Goal: Find specific page/section: Find specific page/section

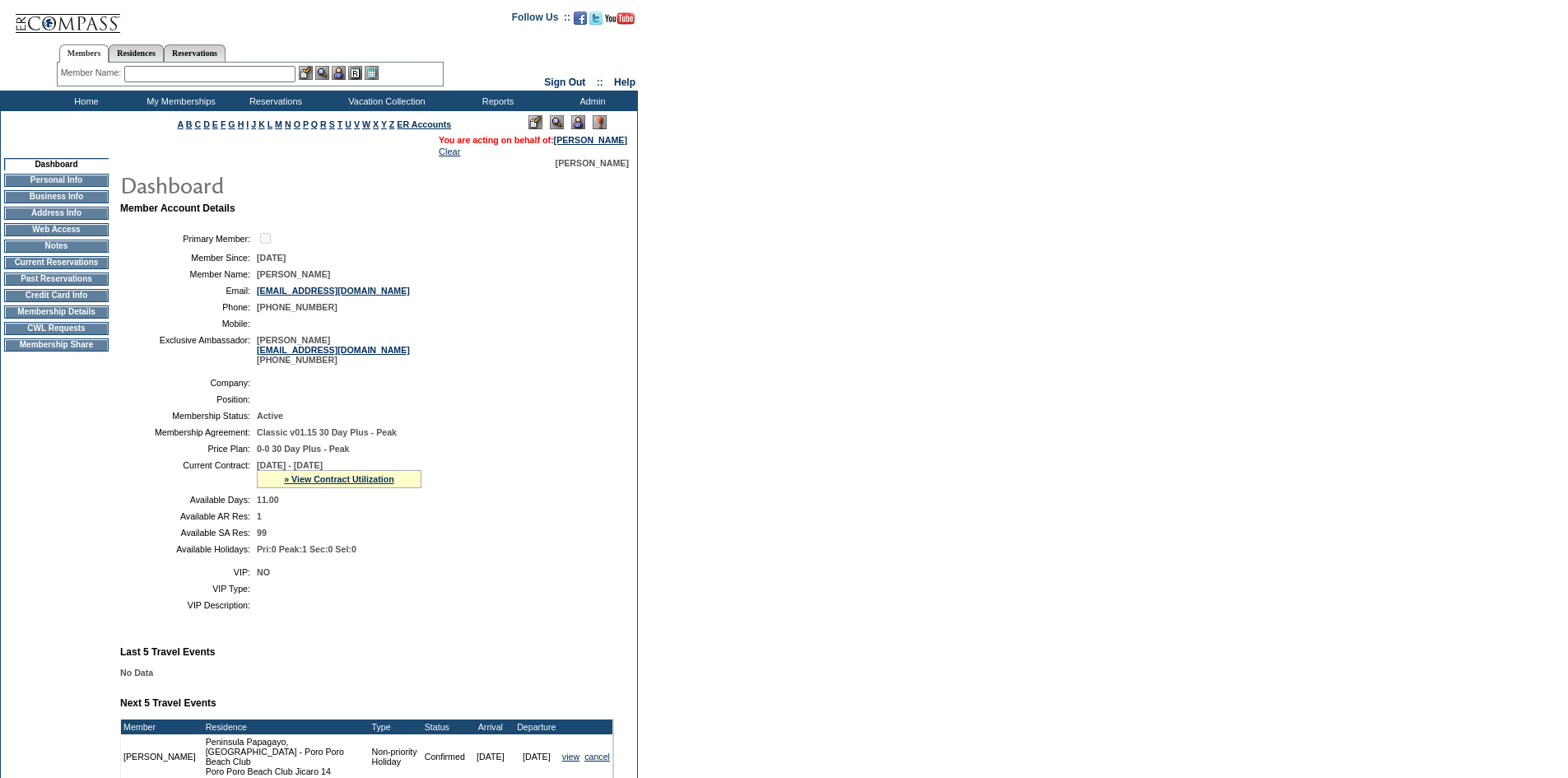
click at [78, 335] on td "CWL Requests" at bounding box center [57, 328] width 105 height 13
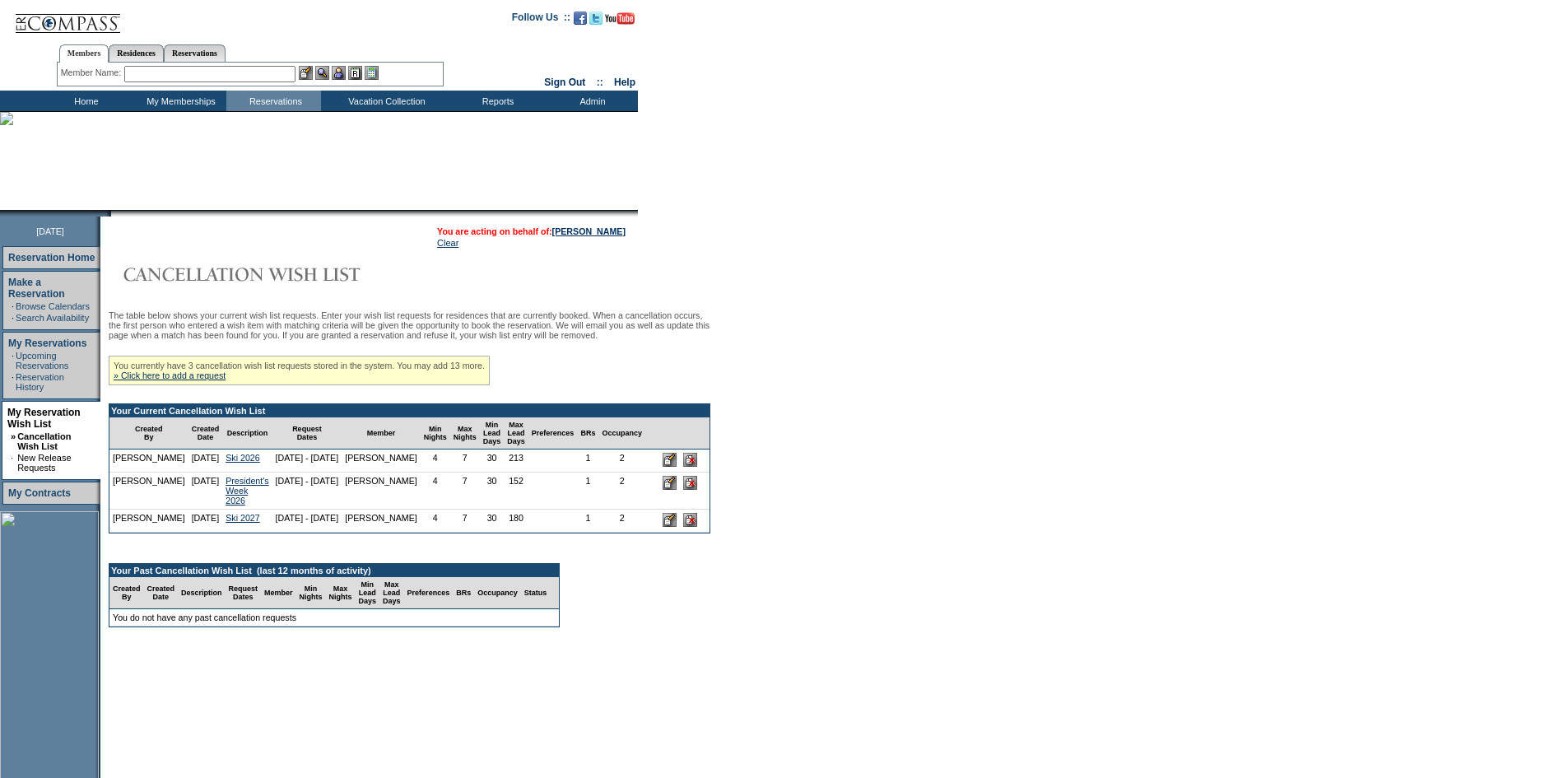
click at [179, 78] on input "text" at bounding box center [209, 74] width 171 height 16
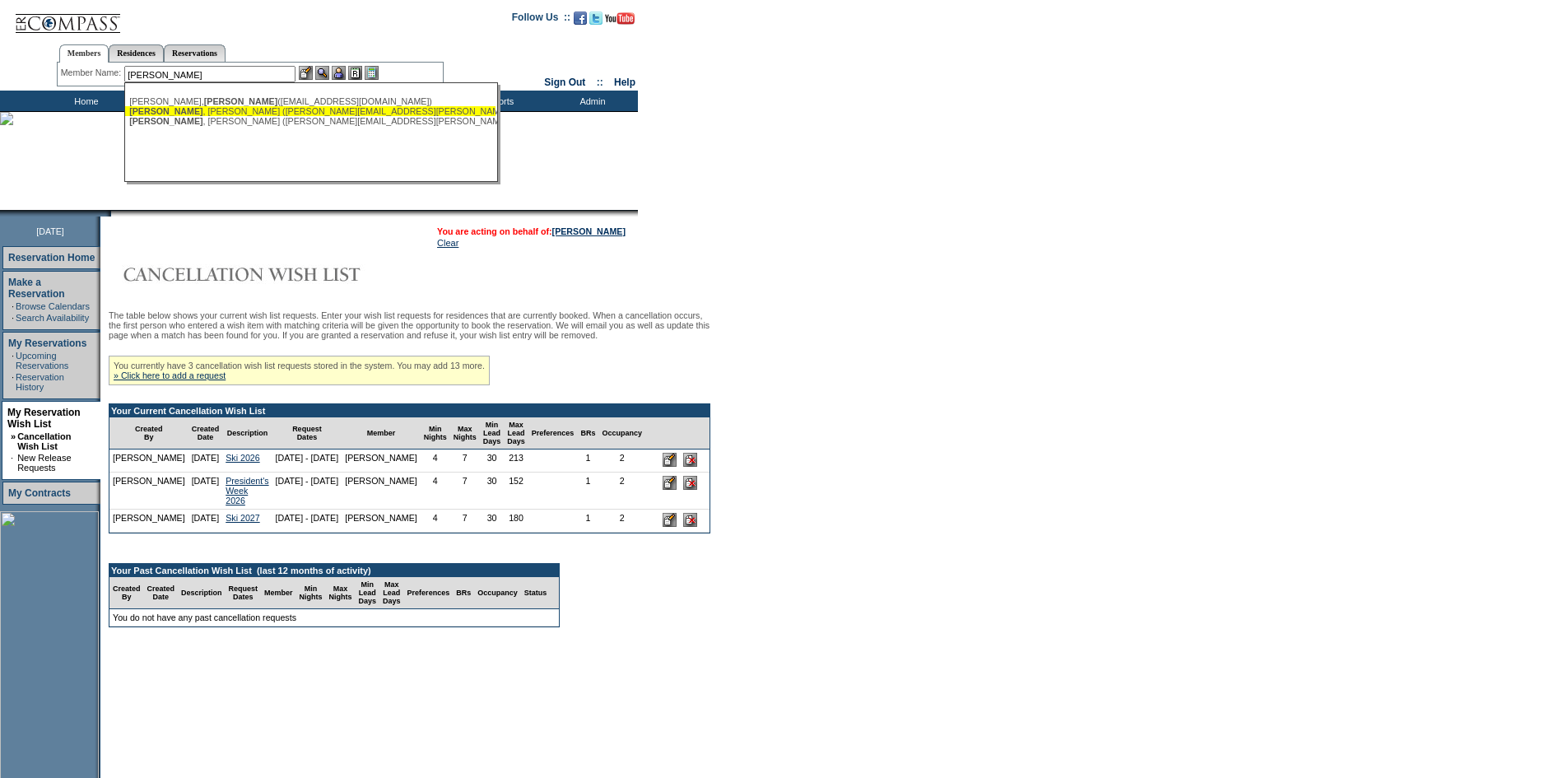
click at [185, 115] on div "Valerio , Carrie (carrie.valerio@hotmail.com)" at bounding box center [311, 112] width 362 height 10
type input "Valerio, Carrie (carrie.valerio@hotmail.com)"
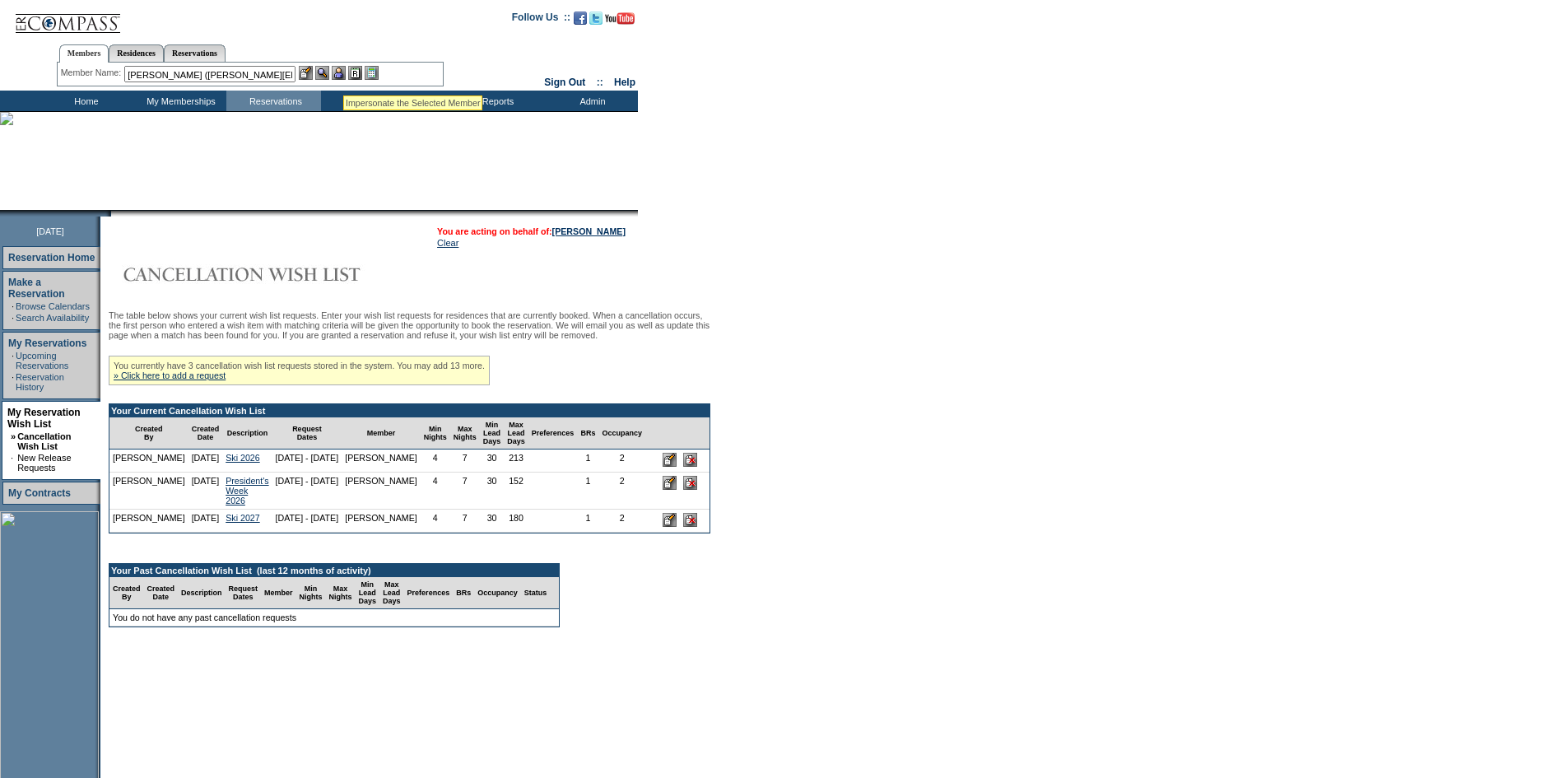
click at [343, 75] on img at bounding box center [338, 73] width 14 height 14
click at [326, 75] on img at bounding box center [322, 73] width 14 height 14
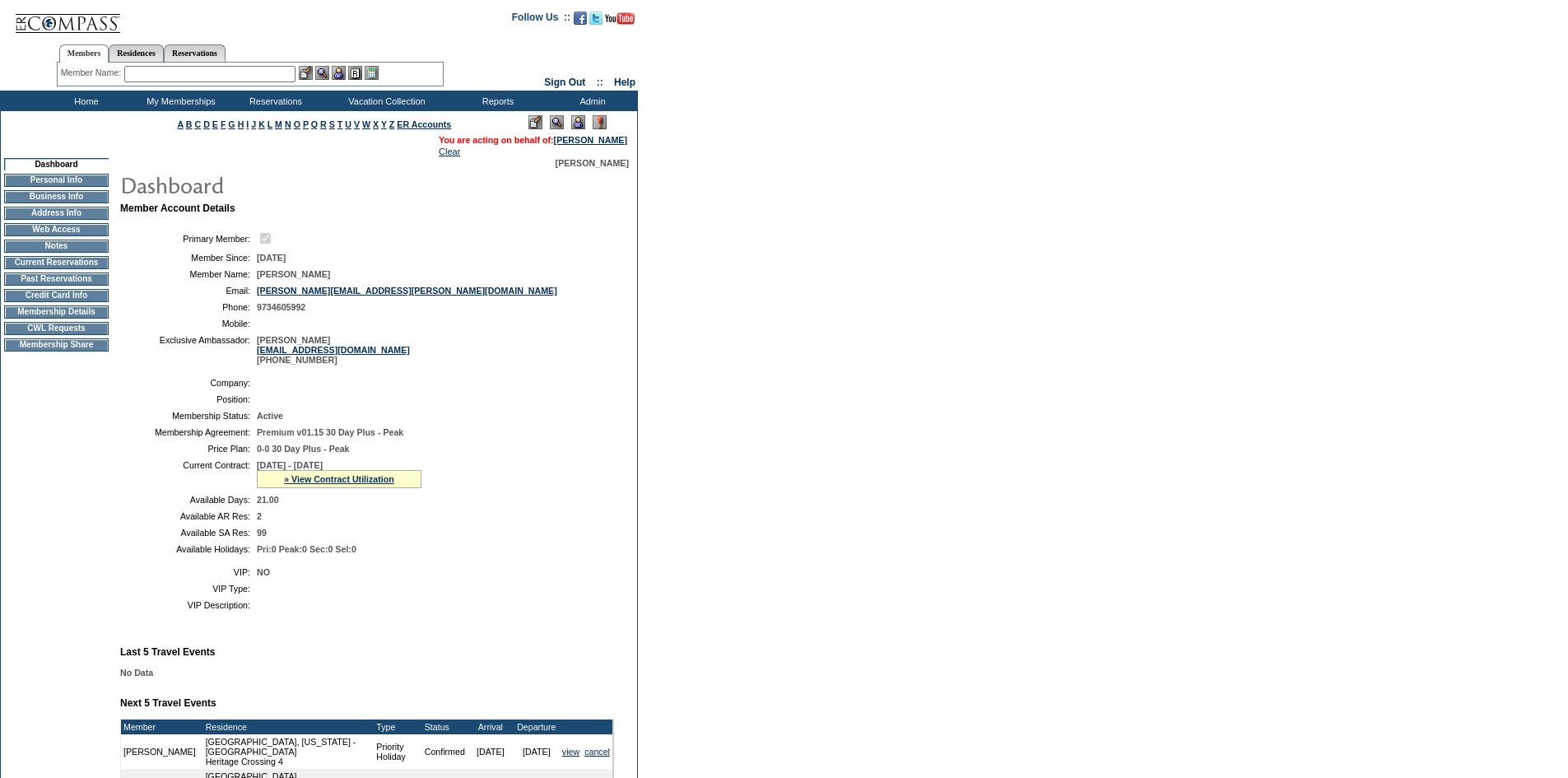
click at [227, 76] on input "text" at bounding box center [209, 74] width 171 height 16
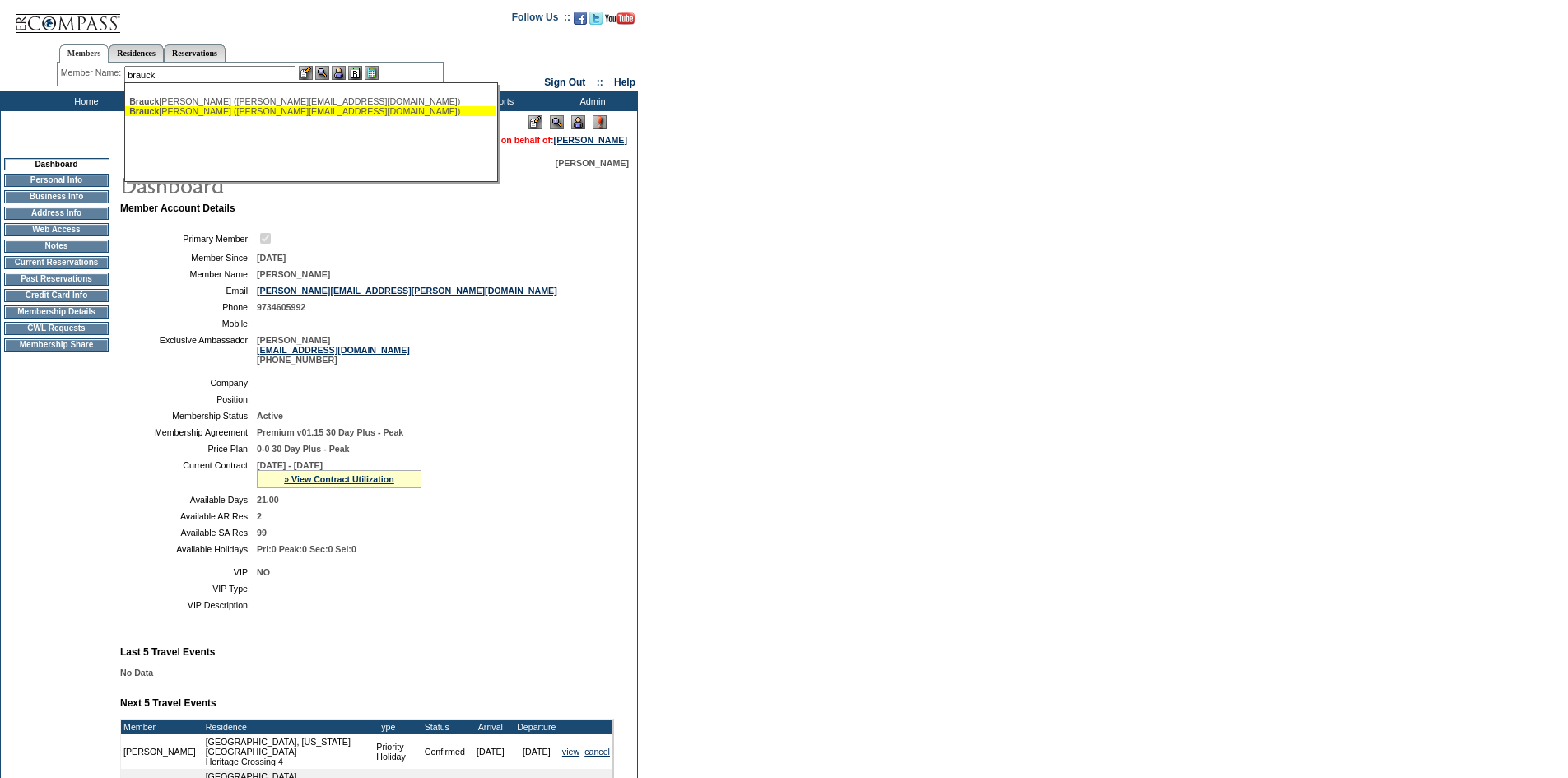
click at [237, 115] on div "[PERSON_NAME] [PERSON_NAME] ([PERSON_NAME][EMAIL_ADDRESS][DOMAIN_NAME])" at bounding box center [311, 112] width 362 height 10
type input "[PERSON_NAME] ([PERSON_NAME][EMAIL_ADDRESS][DOMAIN_NAME])"
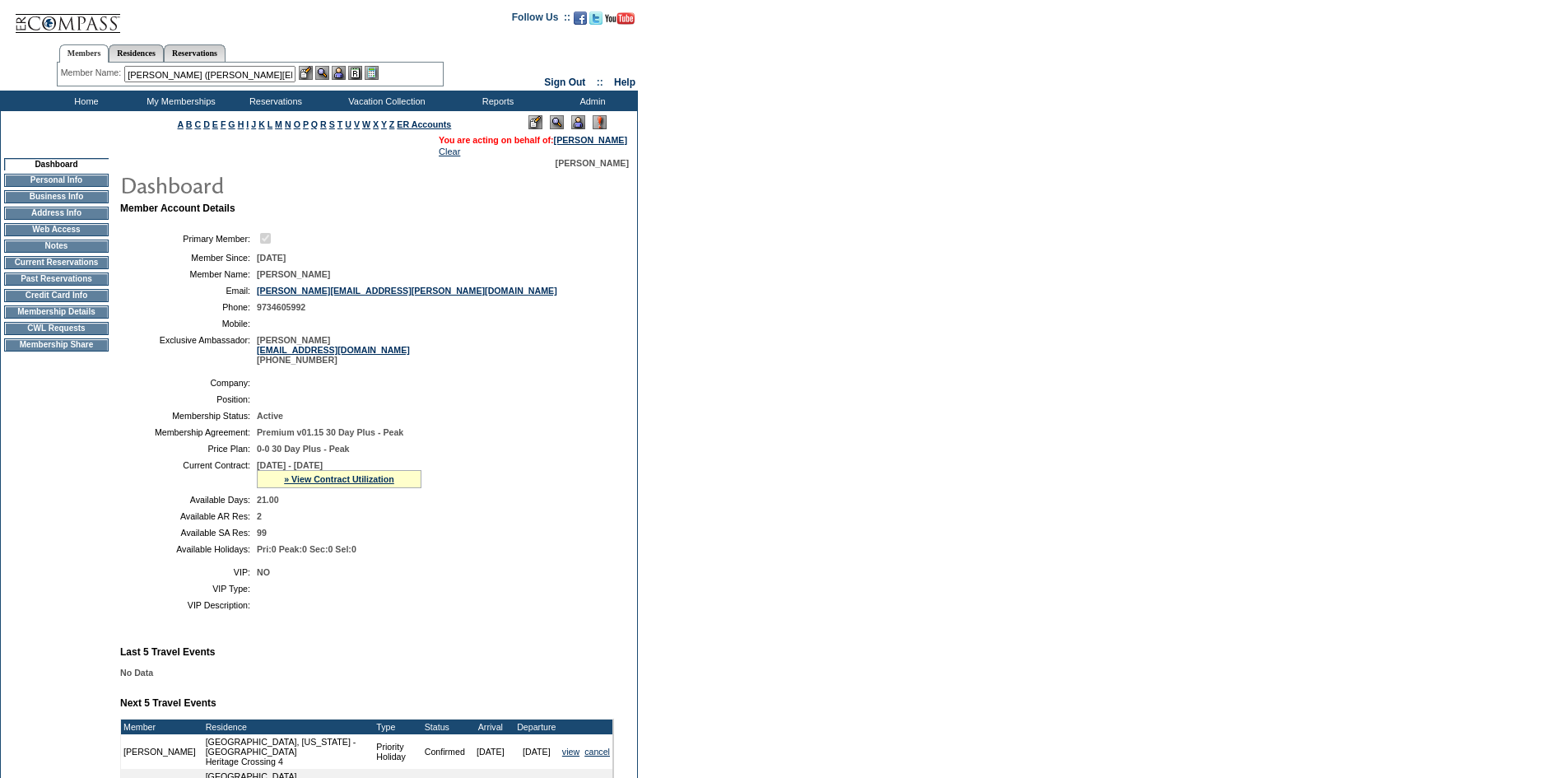
click at [350, 73] on div at bounding box center [338, 73] width 80 height 14
click at [342, 71] on img at bounding box center [338, 73] width 14 height 14
click at [326, 71] on img at bounding box center [322, 73] width 14 height 14
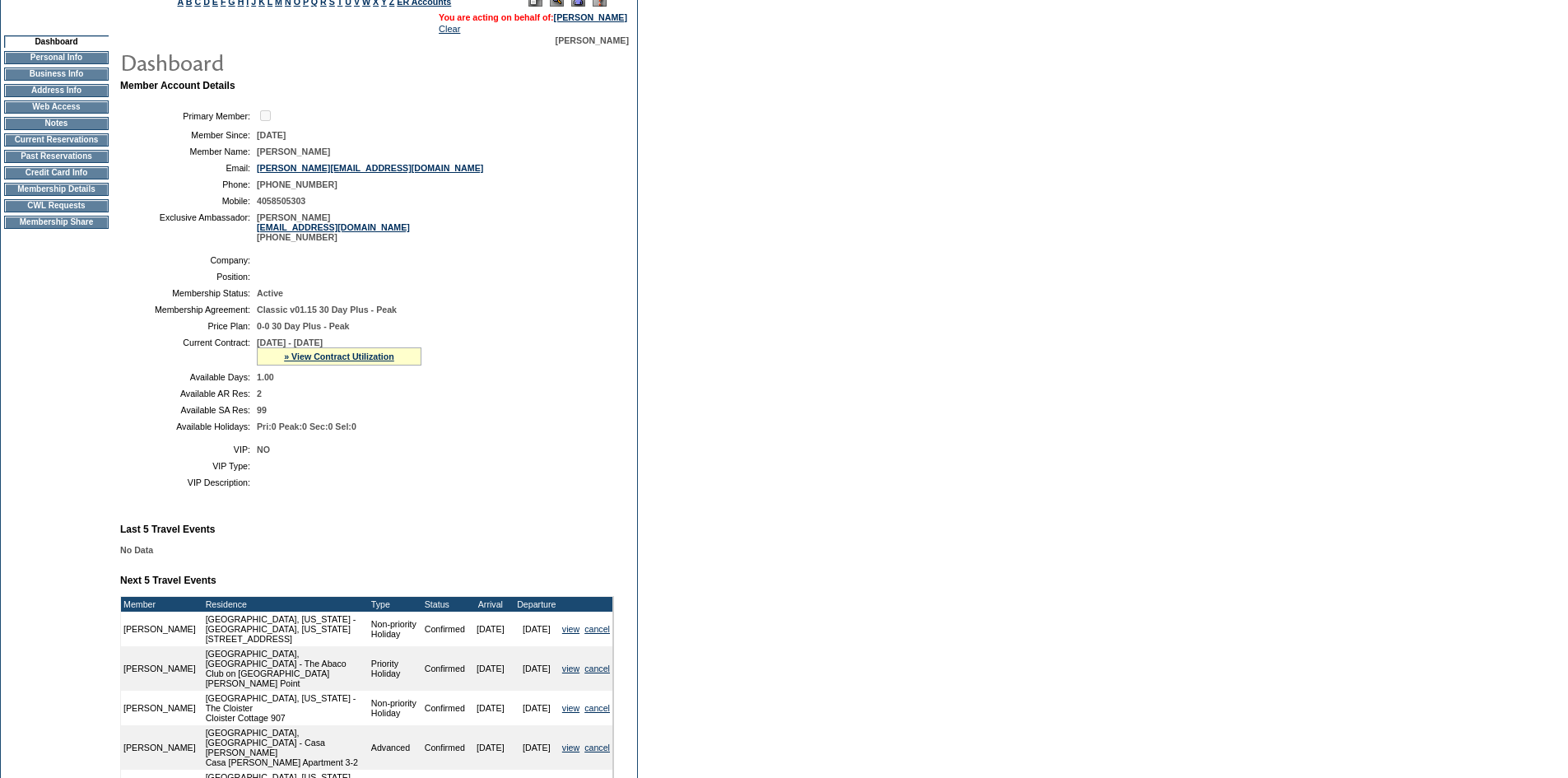
scroll to position [99, 0]
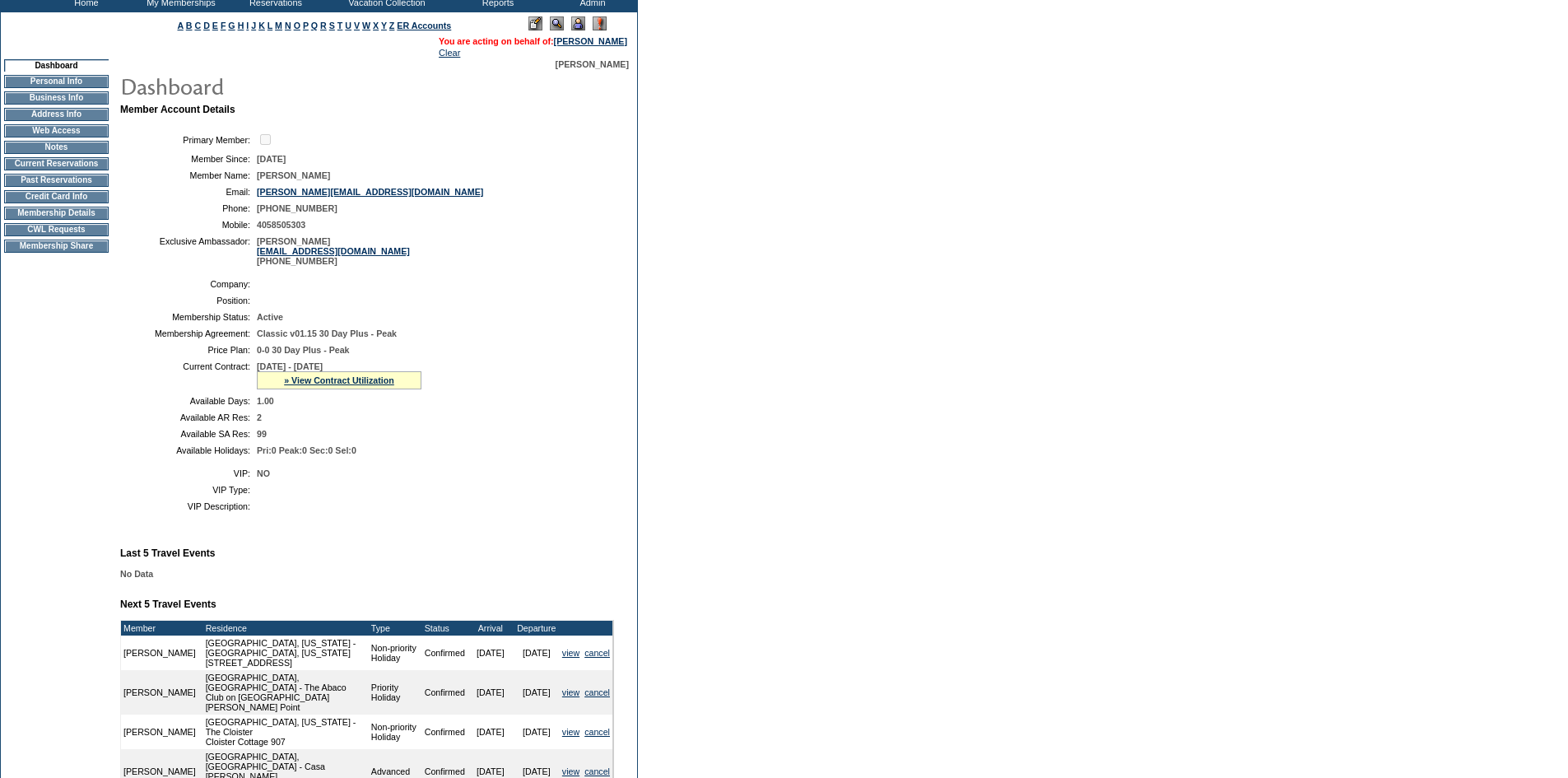
click at [64, 236] on td "CWL Requests" at bounding box center [57, 229] width 105 height 13
